Goal: Task Accomplishment & Management: Complete application form

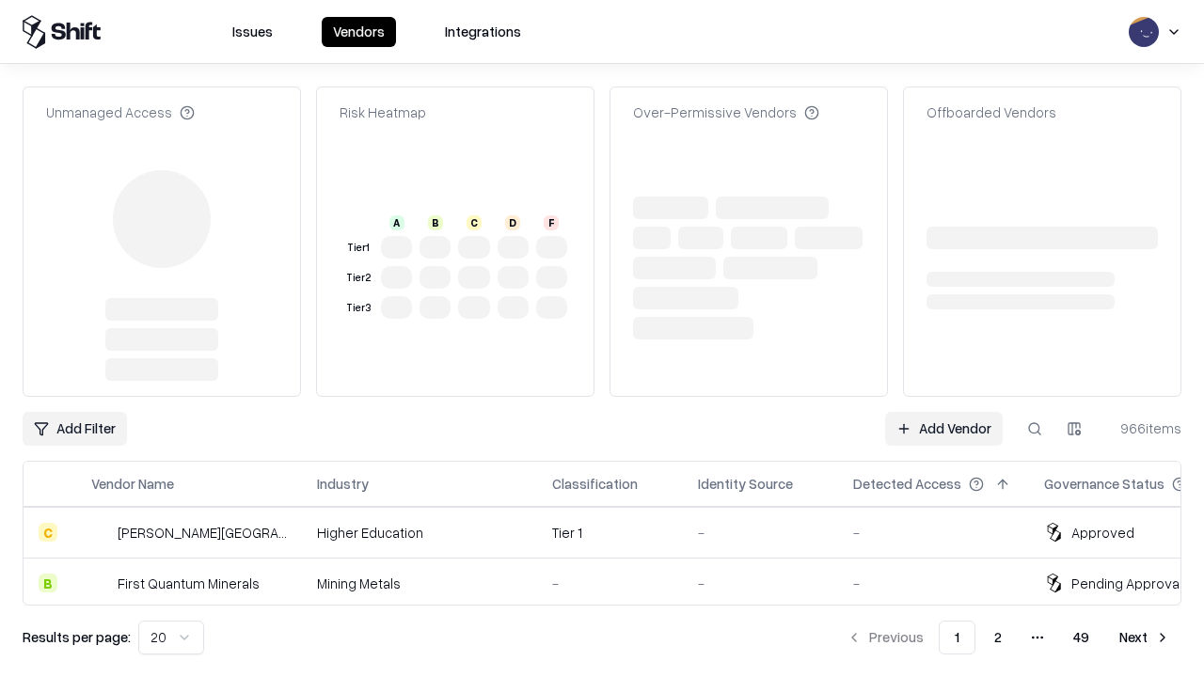
click at [943, 412] on link "Add Vendor" at bounding box center [944, 429] width 118 height 34
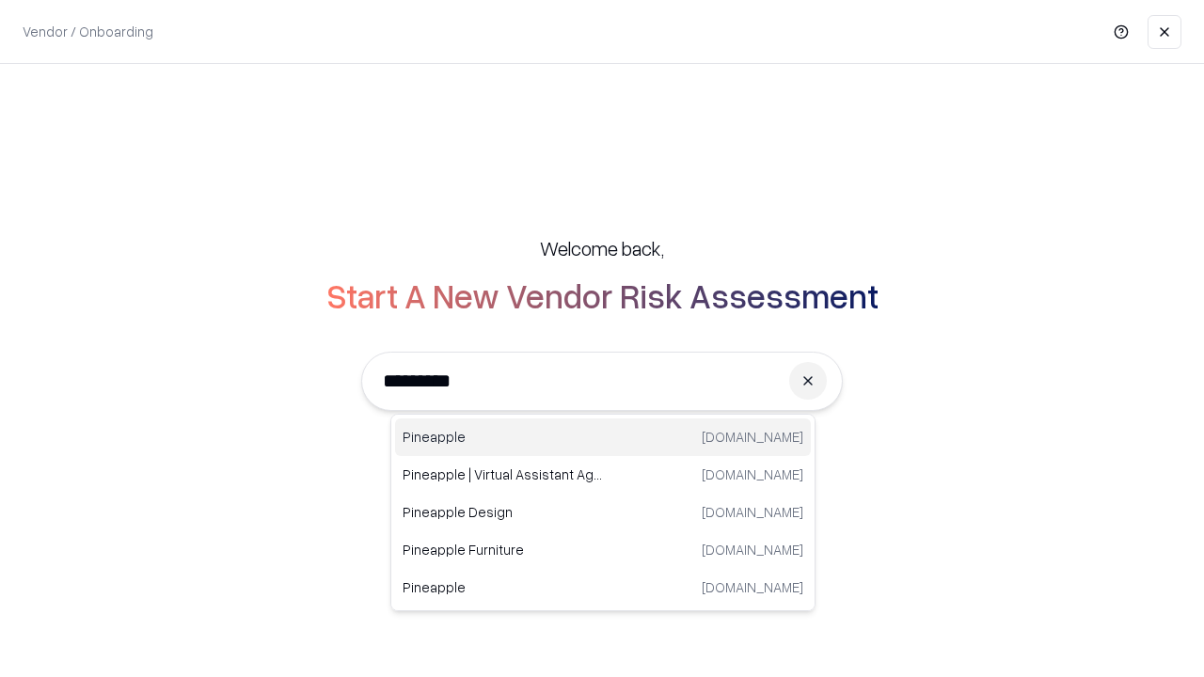
click at [603, 437] on div "Pineapple [DOMAIN_NAME]" at bounding box center [603, 438] width 416 height 38
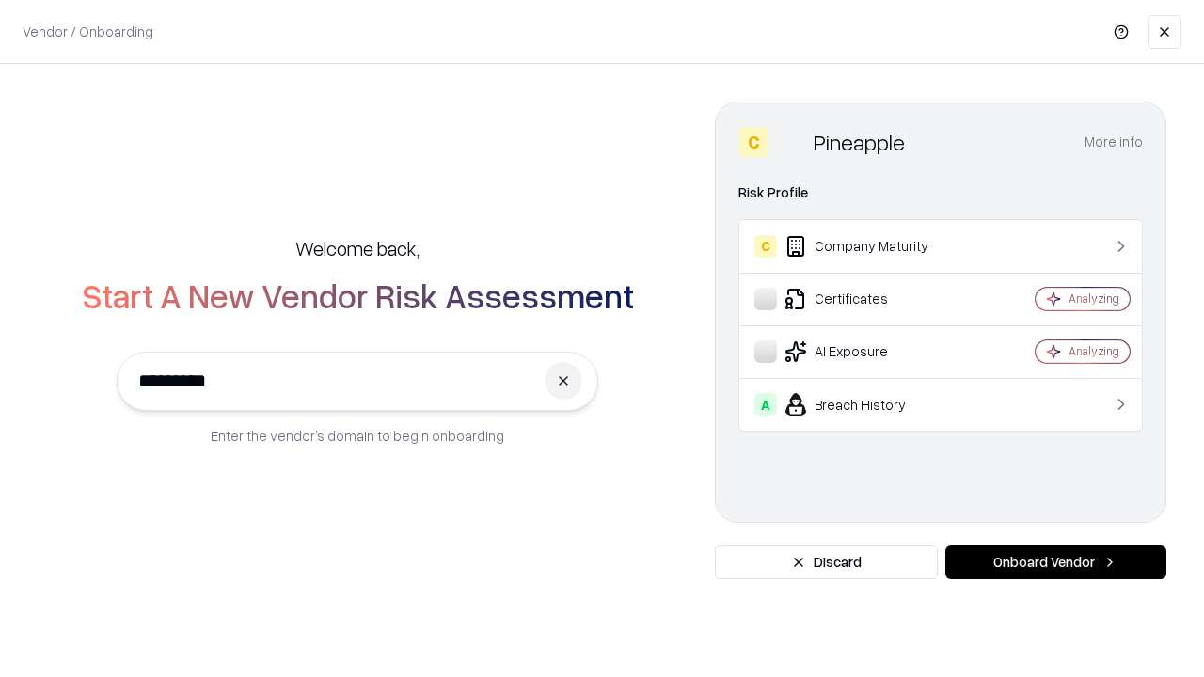
type input "*********"
click at [1055, 563] on button "Onboard Vendor" at bounding box center [1055, 563] width 221 height 34
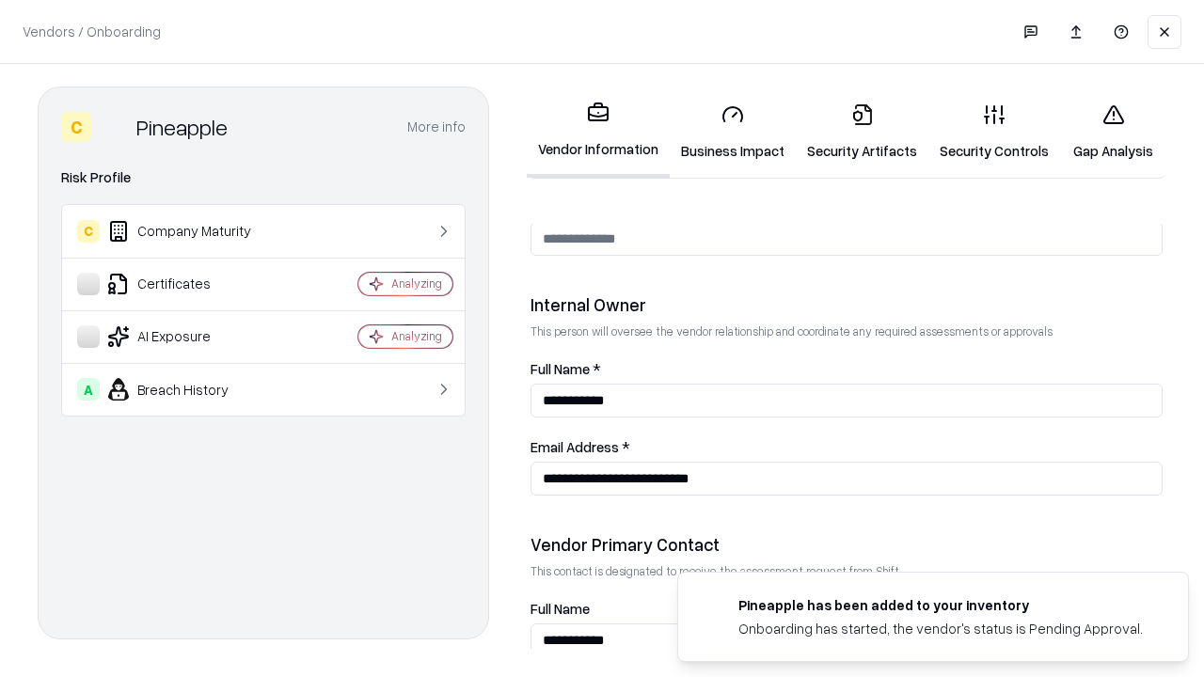
scroll to position [975, 0]
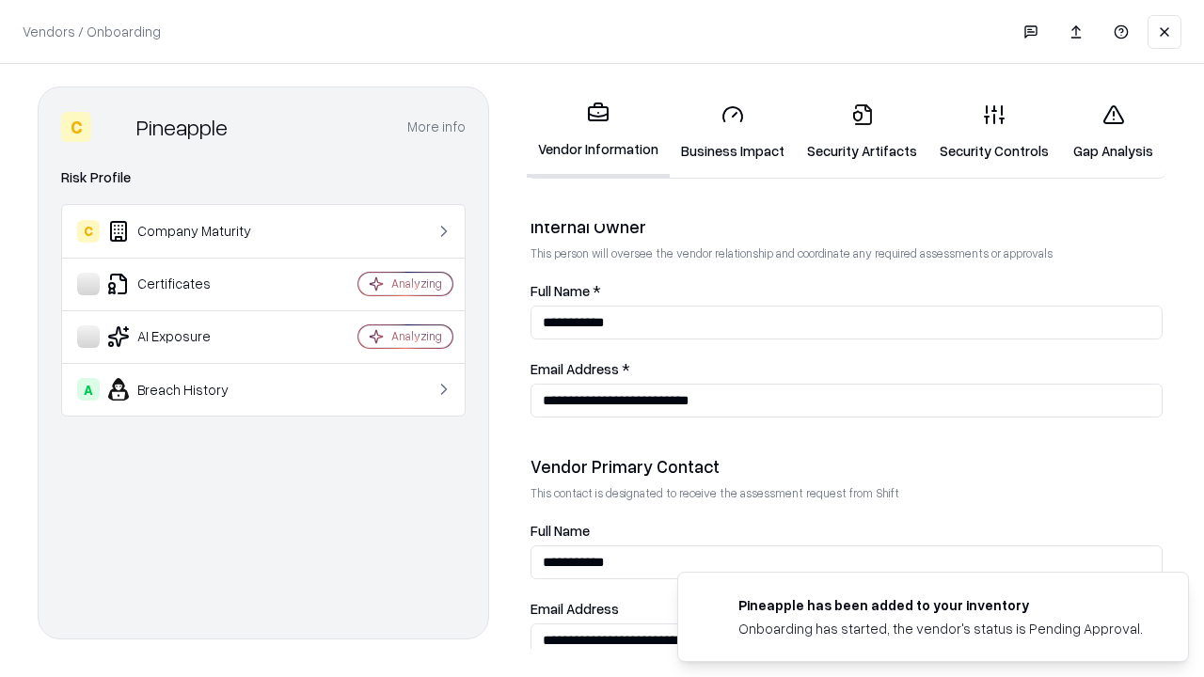
click at [733, 132] on link "Business Impact" at bounding box center [733, 131] width 126 height 87
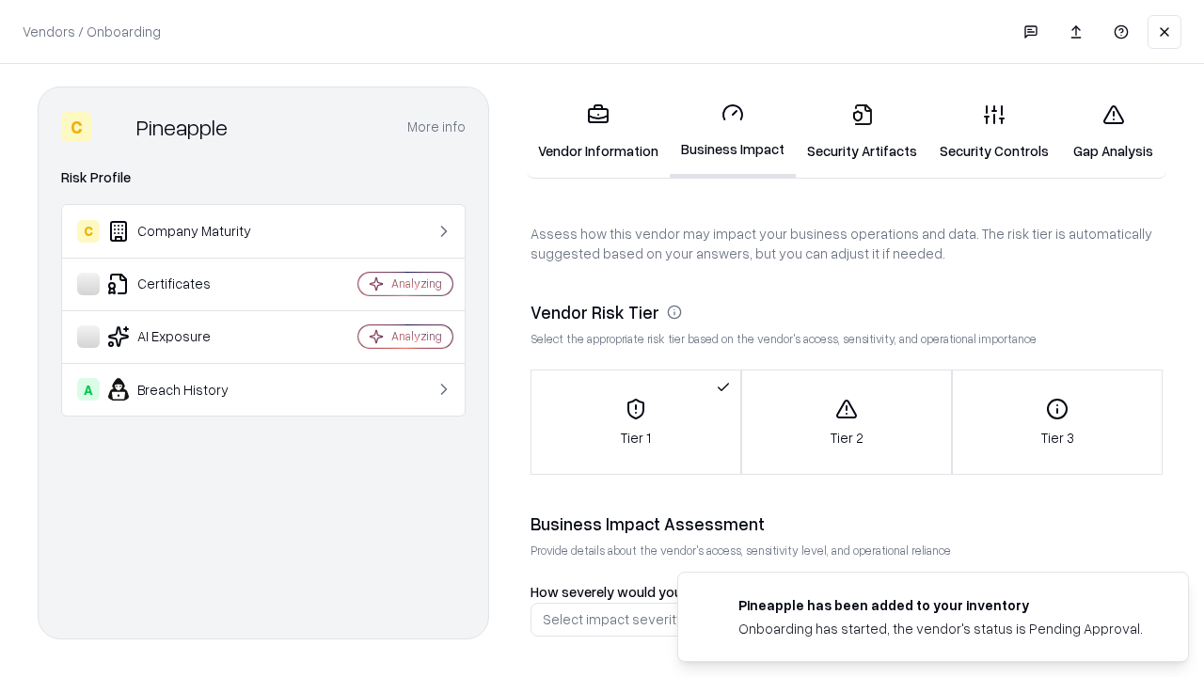
click at [1113, 132] on link "Gap Analysis" at bounding box center [1113, 131] width 106 height 87
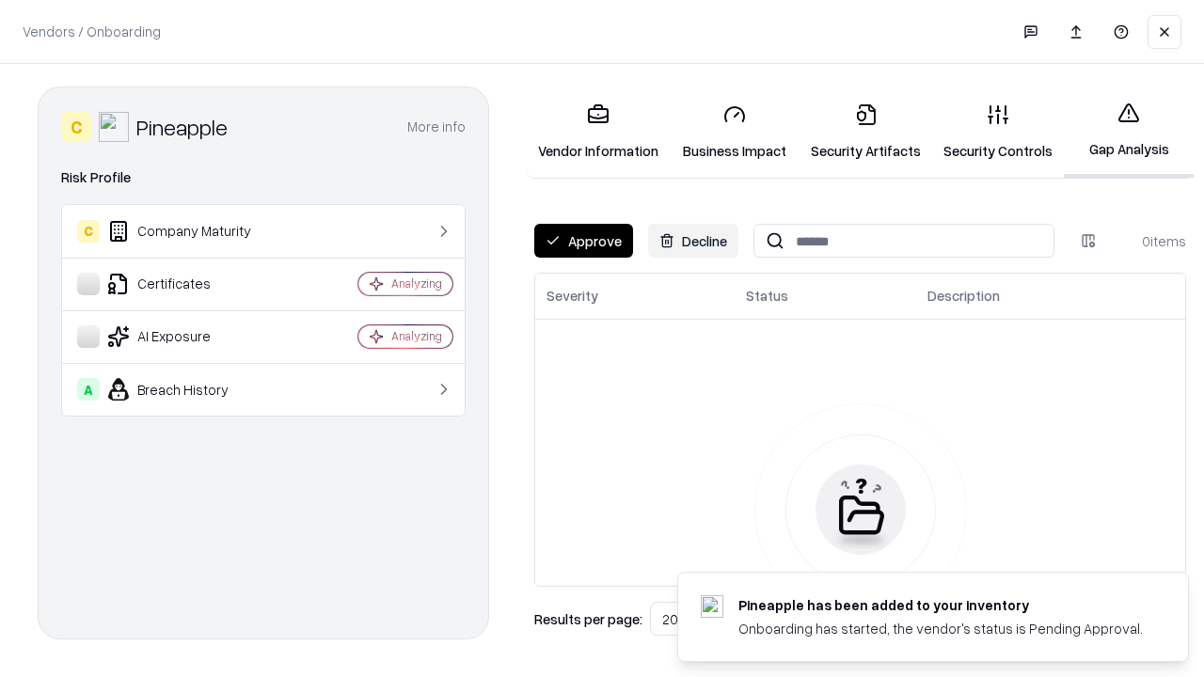
click at [583, 241] on button "Approve" at bounding box center [583, 241] width 99 height 34
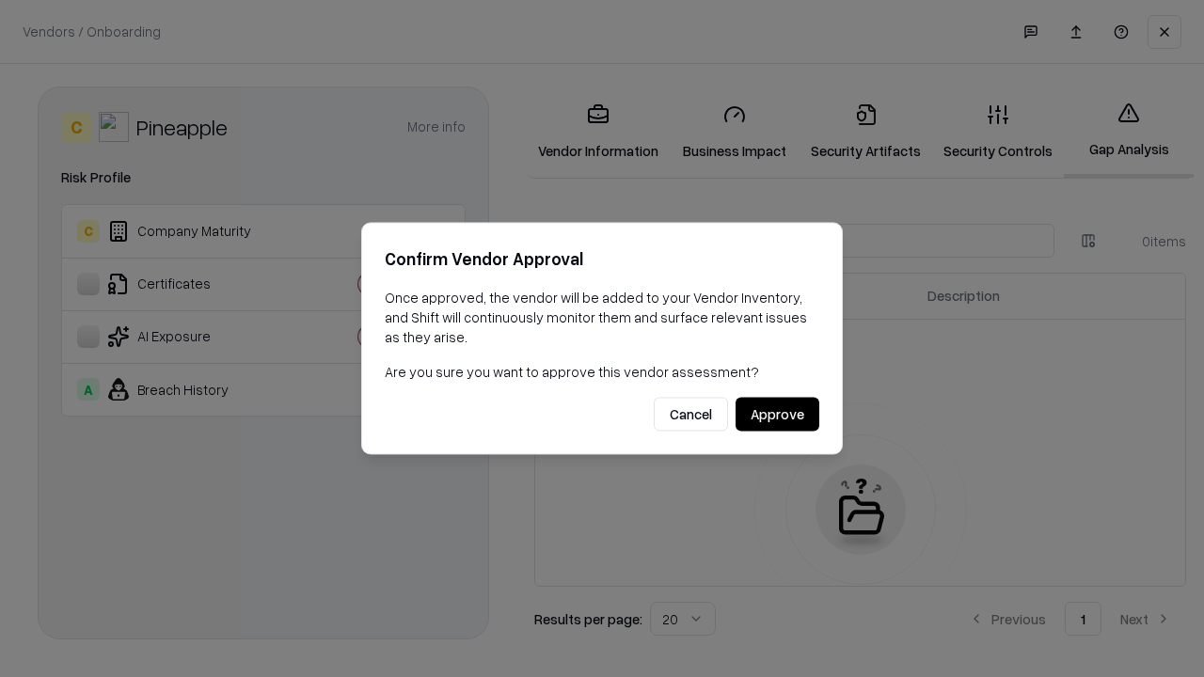
click at [777, 414] on button "Approve" at bounding box center [778, 415] width 84 height 34
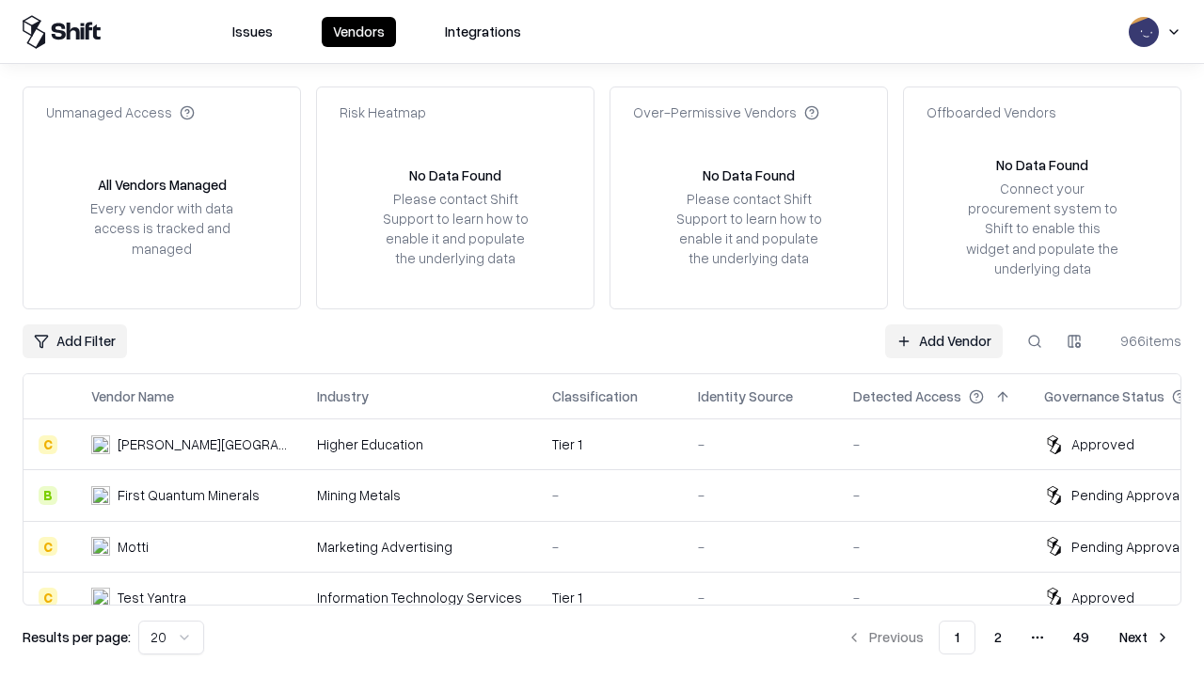
type input "*********"
click at [943, 341] on link "Add Vendor" at bounding box center [944, 342] width 118 height 34
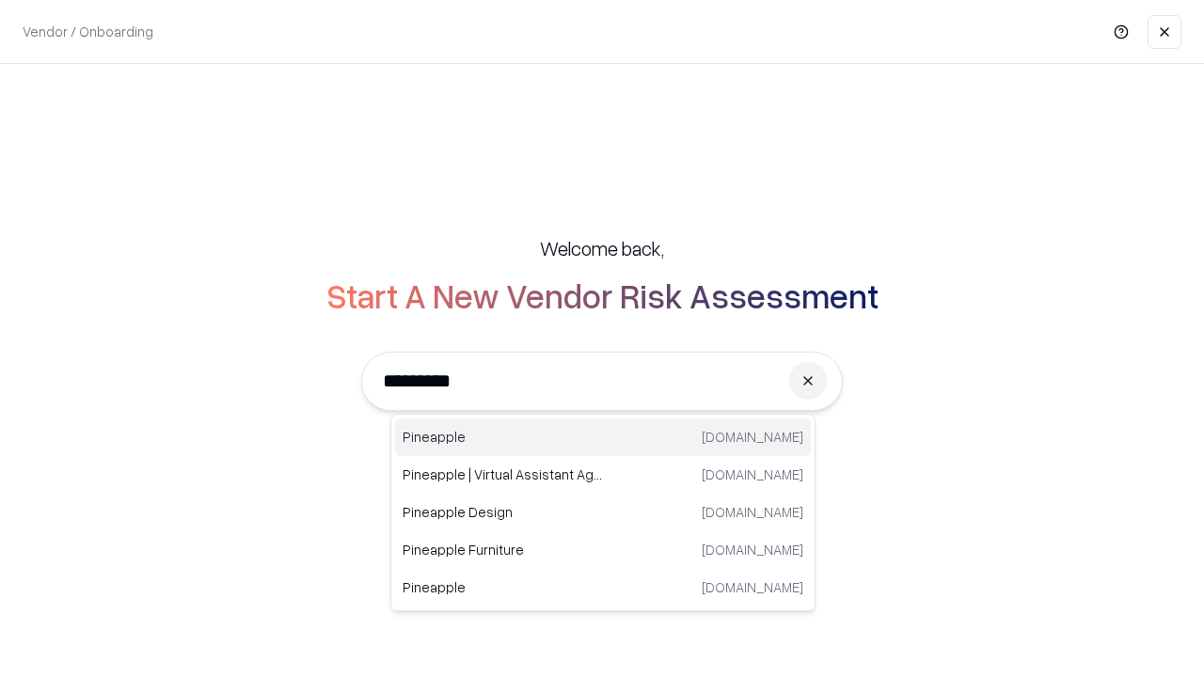
click at [603, 437] on div "Pineapple [DOMAIN_NAME]" at bounding box center [603, 438] width 416 height 38
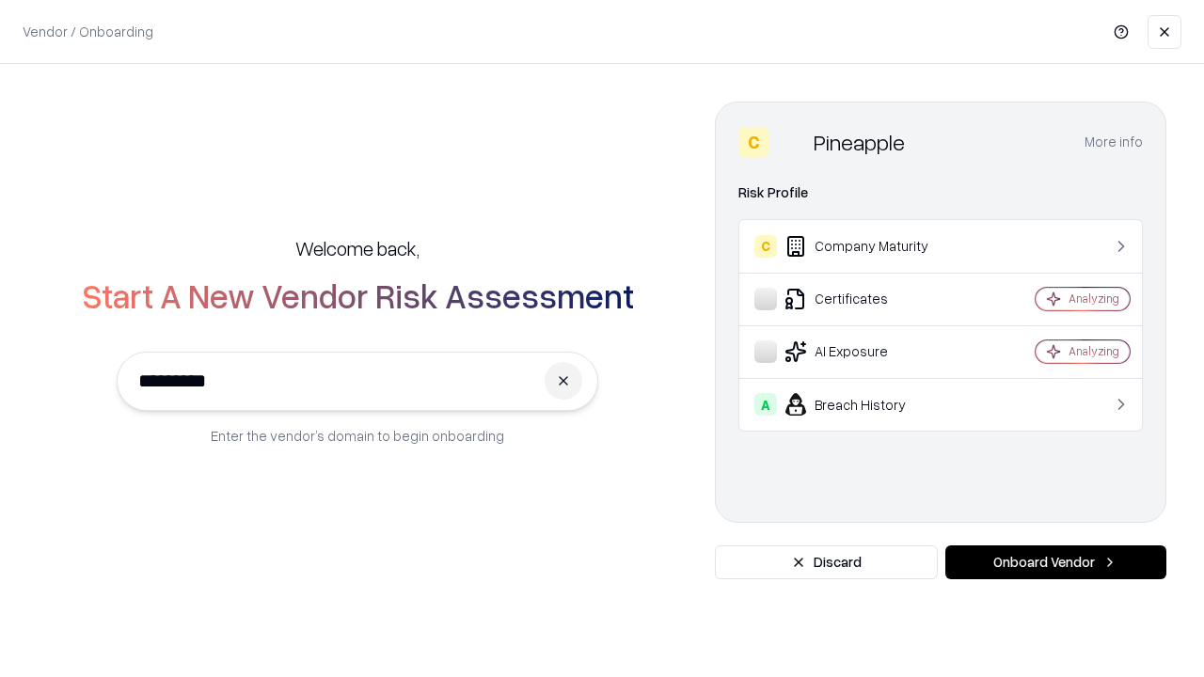
type input "*********"
click at [1055, 563] on button "Onboard Vendor" at bounding box center [1055, 563] width 221 height 34
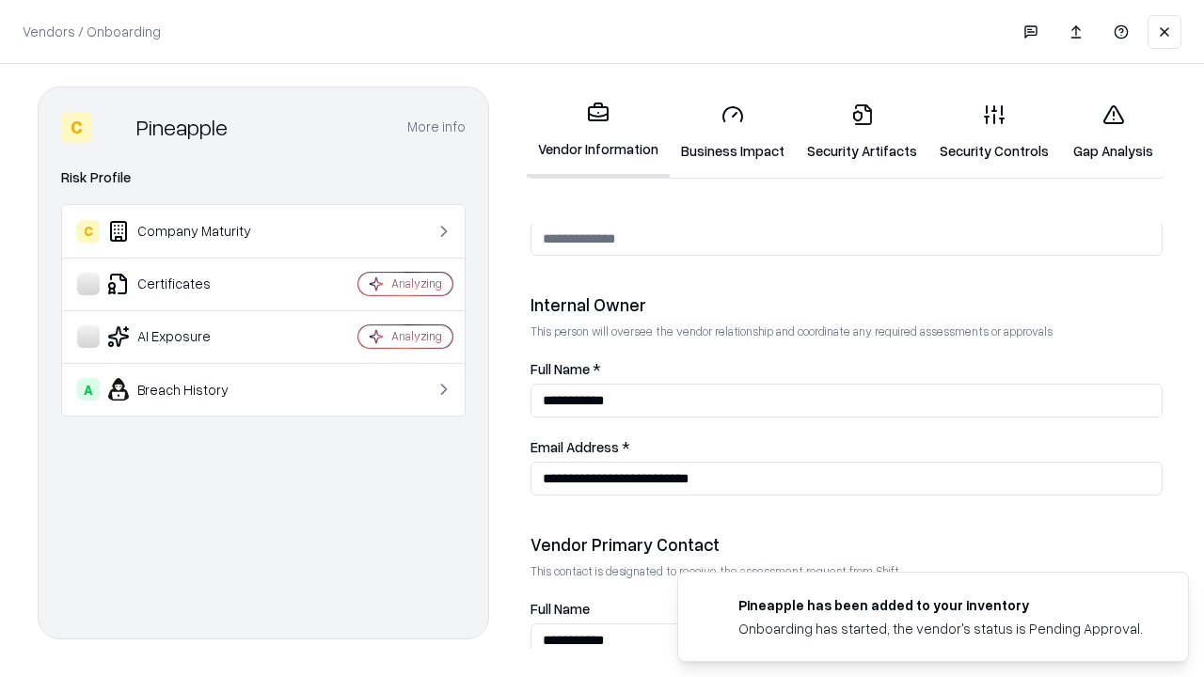
scroll to position [975, 0]
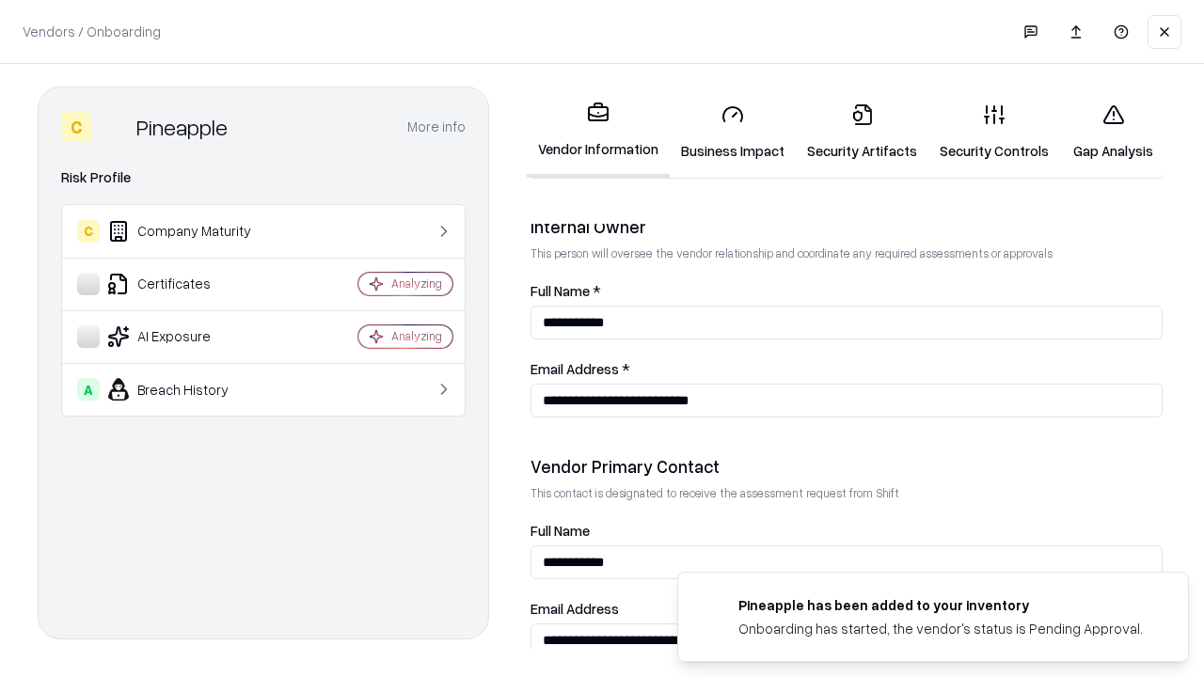
click at [1113, 132] on link "Gap Analysis" at bounding box center [1113, 131] width 106 height 87
